Goal: Transaction & Acquisition: Purchase product/service

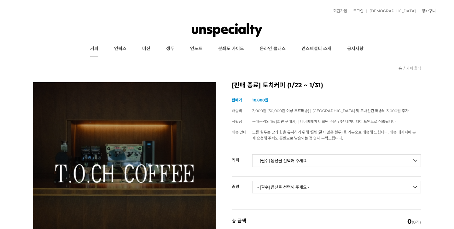
click at [102, 47] on link "커피" at bounding box center [94, 49] width 24 height 16
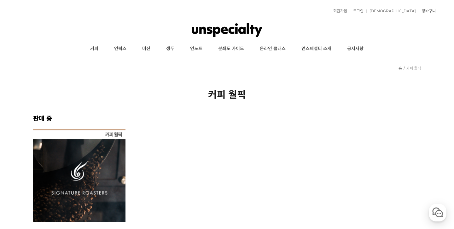
click at [70, 176] on img at bounding box center [79, 176] width 92 height 92
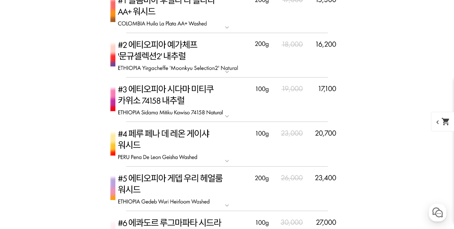
scroll to position [2151, 0]
